Goal: Information Seeking & Learning: Compare options

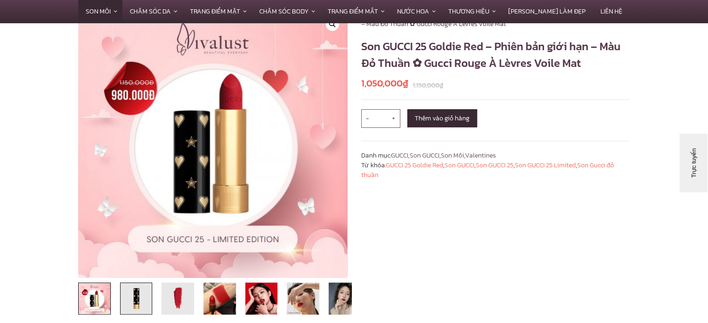
click at [138, 299] on img at bounding box center [136, 299] width 33 height 33
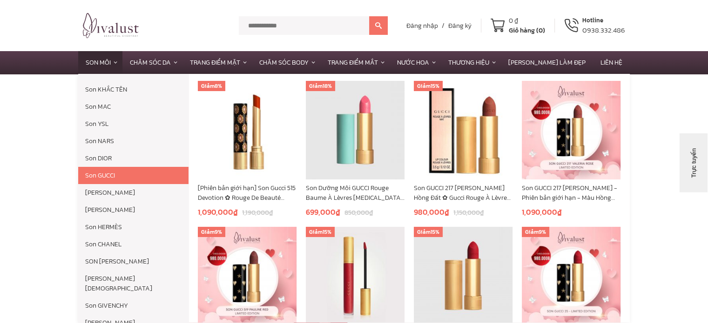
click at [109, 175] on link "Son GUCCI" at bounding box center [133, 175] width 110 height 17
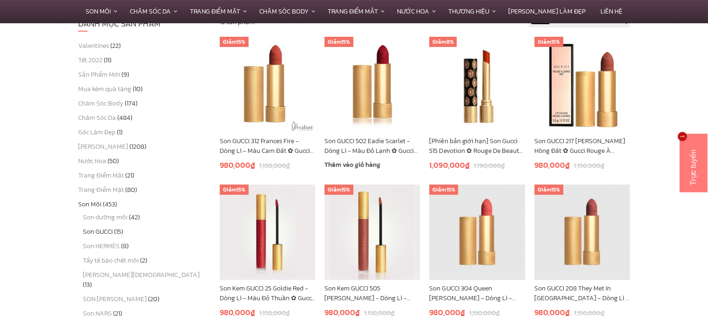
scroll to position [186, 0]
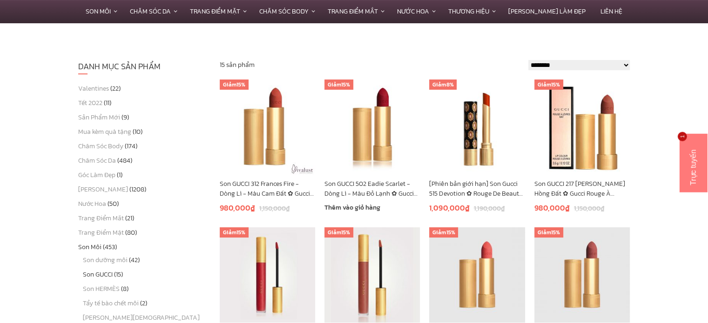
click at [374, 188] on link "Son GUCCI 502 Eadie Scarlet - Dòng Lì - Màu Đỏ Lạnh ✿ Gucci Rouge À Lèvres Voil…" at bounding box center [371, 189] width 95 height 20
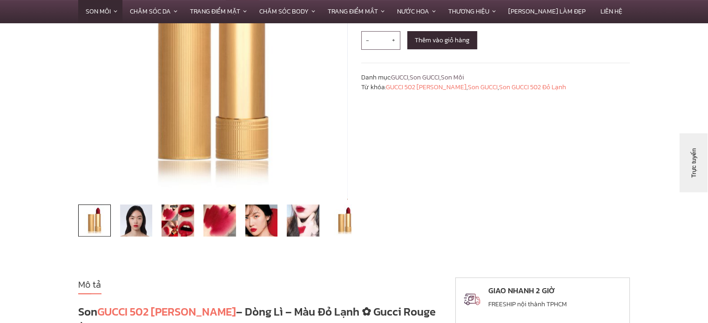
scroll to position [186, 0]
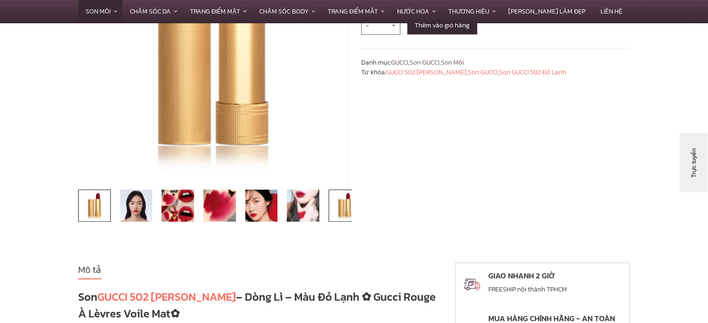
click at [339, 204] on img at bounding box center [345, 206] width 33 height 33
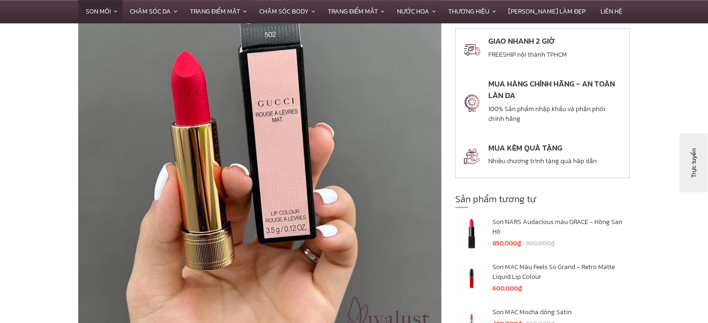
scroll to position [1070, 0]
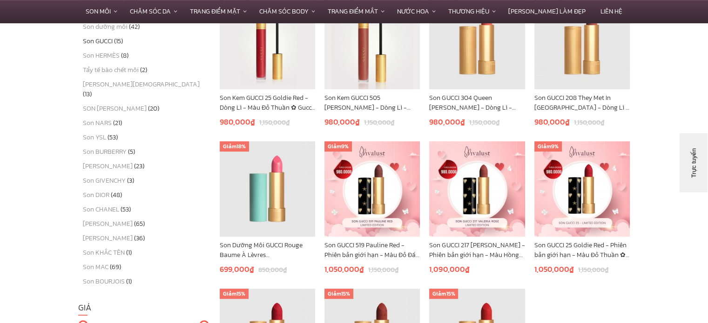
scroll to position [419, 0]
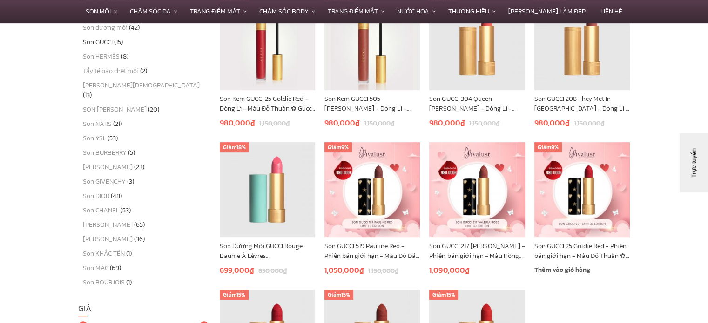
click at [551, 251] on link "Son GUCCI 25 Goldie Red - Phiên bản giới hạn - Màu Đỏ Thuần ✿ Gucci Rouge À Lèv…" at bounding box center [581, 251] width 95 height 20
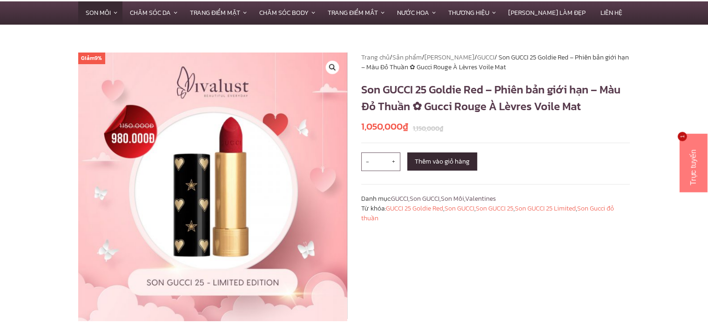
scroll to position [47, 0]
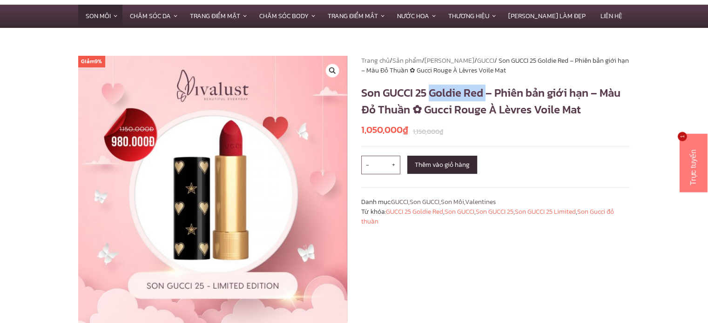
drag, startPoint x: 431, startPoint y: 94, endPoint x: 488, endPoint y: 93, distance: 56.8
click at [488, 93] on h1 "Son GUCCI 25 Goldie Red – Phiên bản giới hạn – Màu Đỏ Thuần ✿ Gucci Rouge À Lèv…" at bounding box center [495, 102] width 269 height 34
click at [568, 110] on h1 "Son GUCCI 25 Goldie Red – Phiên bản giới hạn – Màu Đỏ Thuần ✿ Gucci Rouge À Lèv…" at bounding box center [495, 102] width 269 height 34
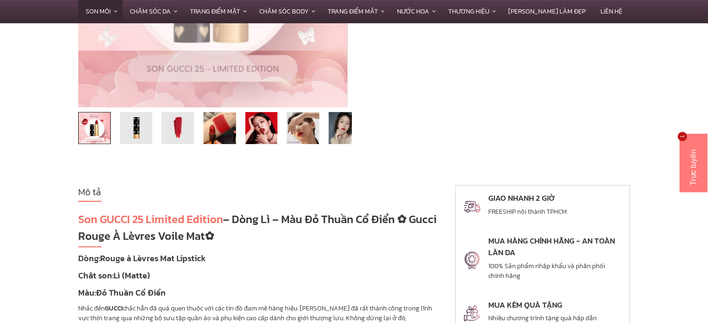
scroll to position [279, 0]
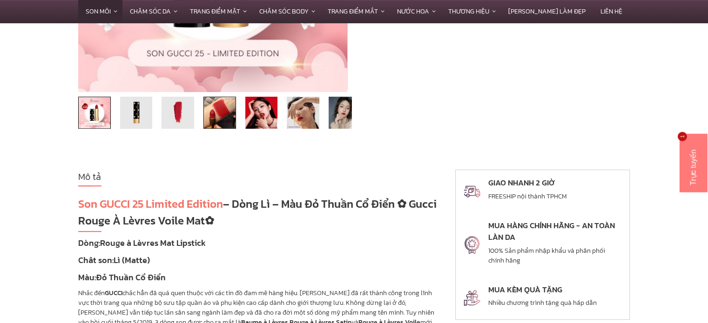
click at [216, 117] on img at bounding box center [219, 113] width 33 height 33
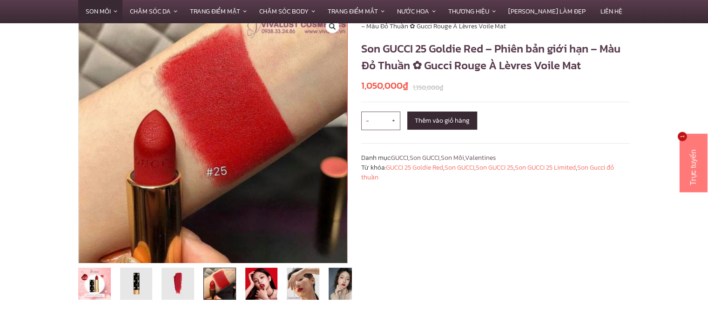
scroll to position [93, 0]
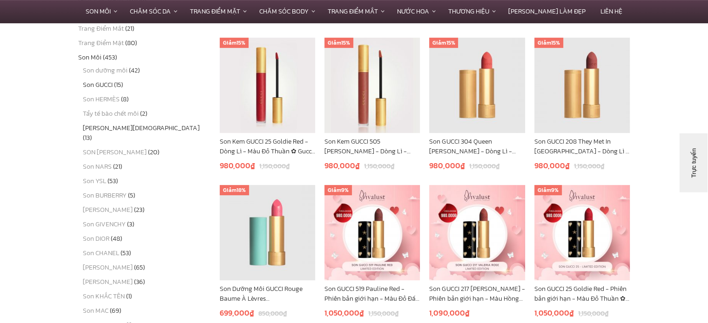
scroll to position [372, 0]
